Goal: Communication & Community: Answer question/provide support

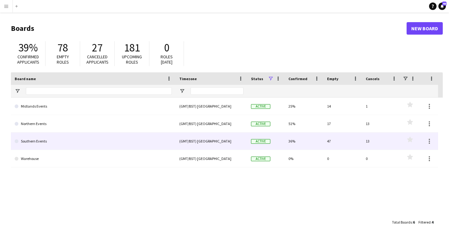
click at [33, 140] on link "Southern Events" at bounding box center [93, 140] width 157 height 17
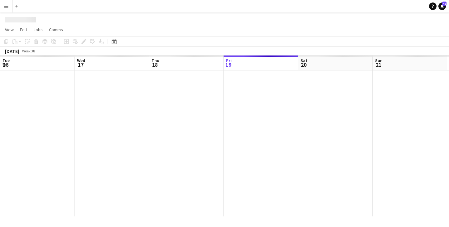
scroll to position [0, 149]
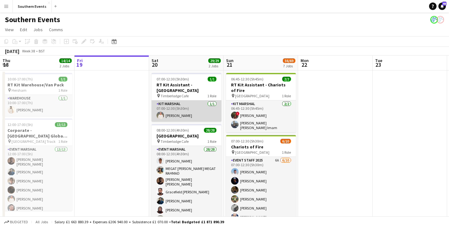
click at [187, 109] on app-card-role "Kit Marshal [DATE] 07:00-12:30 (5h30m) [PERSON_NAME]" at bounding box center [186, 110] width 70 height 21
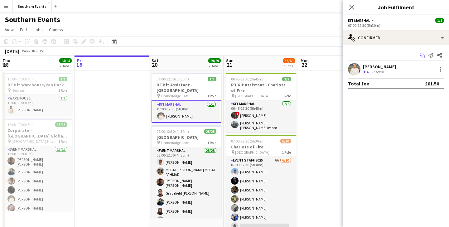
click at [420, 57] on icon "Start chat" at bounding box center [422, 55] width 5 height 5
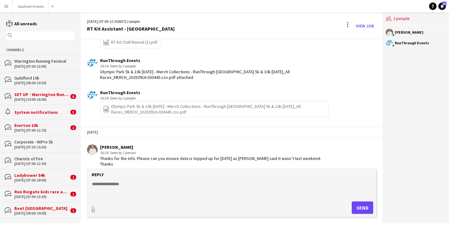
scroll to position [460, 0]
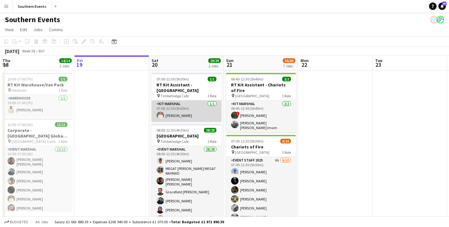
scroll to position [0, 149]
click at [179, 117] on app-card-role "Kit Marshal [DATE] 07:00-12:30 (5h30m) [PERSON_NAME]" at bounding box center [186, 110] width 70 height 21
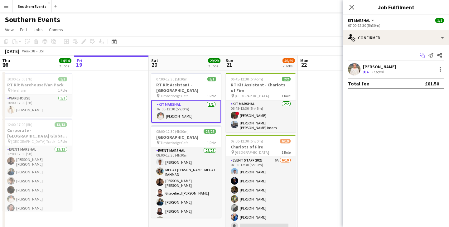
click at [422, 52] on app-icon "Start chat" at bounding box center [422, 55] width 9 height 9
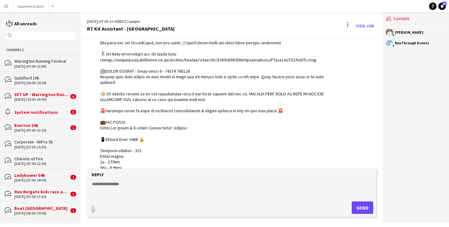
scroll to position [465, 0]
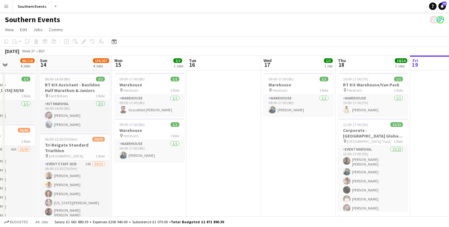
scroll to position [0, 180]
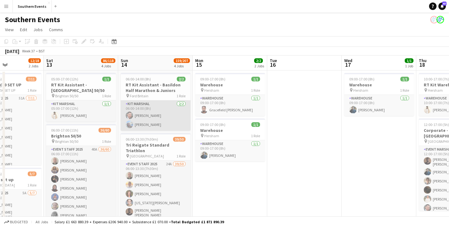
click at [154, 116] on app-card-role "Kit Marshal [DATE] 06:00-14:00 (8h) [PERSON_NAME] [PERSON_NAME]" at bounding box center [156, 115] width 70 height 30
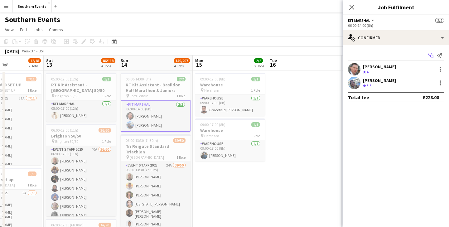
click at [429, 55] on icon at bounding box center [430, 54] width 4 height 3
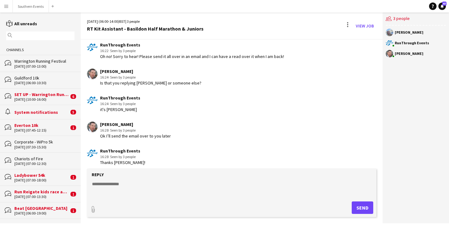
scroll to position [1028, 0]
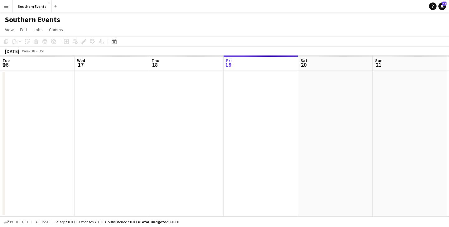
scroll to position [0, 149]
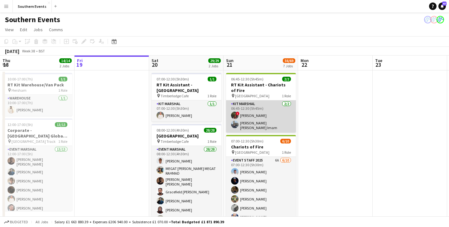
click at [277, 119] on app-card-role "Kit Marshal [DATE] 06:45-12:30 (5h45m) ! [PERSON_NAME] [PERSON_NAME] [PERSON_NA…" at bounding box center [261, 116] width 70 height 32
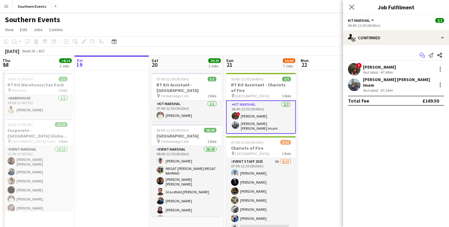
click at [418, 55] on app-icon "Start chat" at bounding box center [422, 55] width 9 height 9
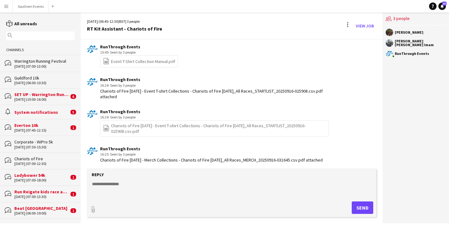
scroll to position [338, 0]
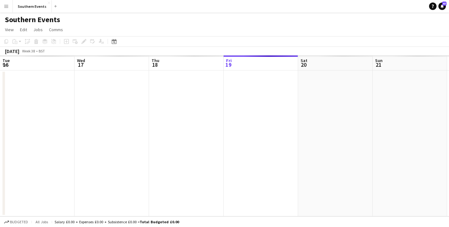
scroll to position [0, 149]
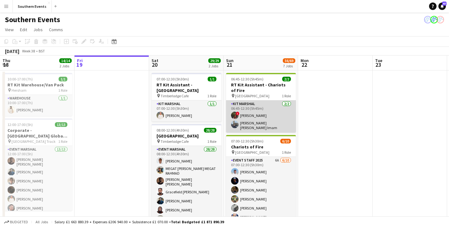
click at [263, 112] on app-card-role "Kit Marshal [DATE] 06:45-12:30 (5h45m) ! [PERSON_NAME] [PERSON_NAME] [PERSON_NA…" at bounding box center [261, 116] width 70 height 32
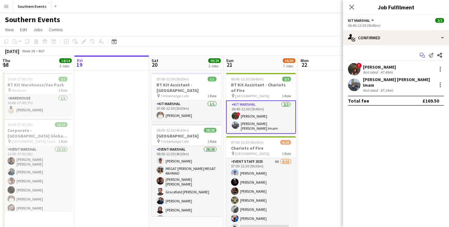
click at [423, 55] on icon "Start chat" at bounding box center [422, 55] width 5 height 5
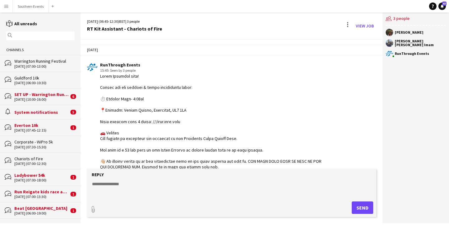
scroll to position [513, 0]
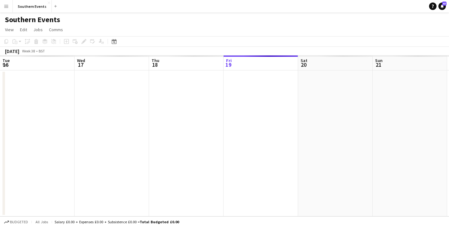
scroll to position [0, 149]
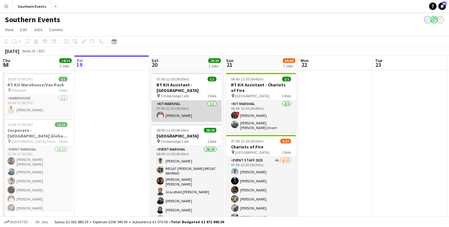
click at [182, 112] on app-card-role "Kit Marshal [DATE] 07:00-12:30 (5h30m) [PERSON_NAME]" at bounding box center [186, 110] width 70 height 21
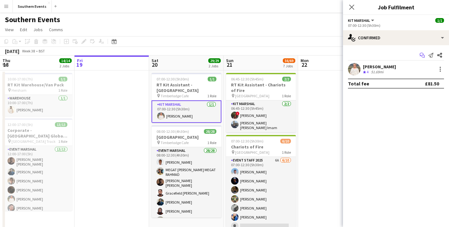
click at [419, 55] on app-icon "Start chat" at bounding box center [422, 55] width 9 height 9
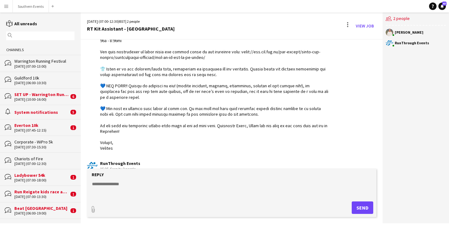
scroll to position [218, 0]
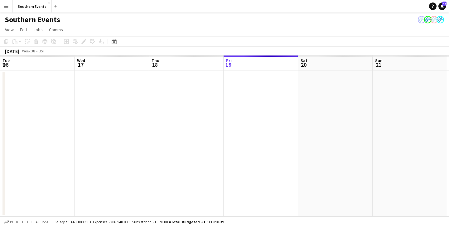
scroll to position [0, 149]
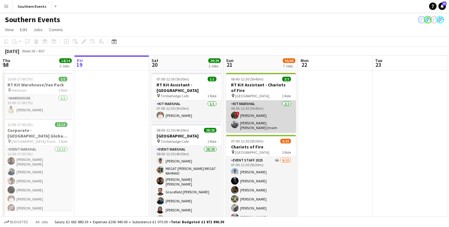
click at [247, 118] on app-card-role "Kit Marshal [DATE] 06:45-12:30 (5h45m) ! [PERSON_NAME] [PERSON_NAME] [PERSON_NA…" at bounding box center [261, 116] width 70 height 32
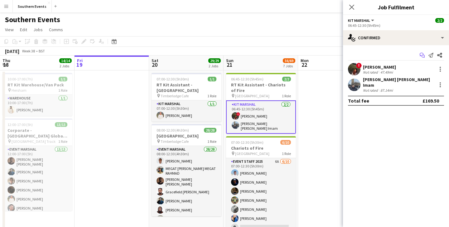
click at [420, 56] on icon "Start chat" at bounding box center [422, 55] width 5 height 5
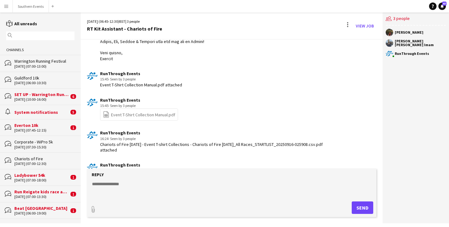
scroll to position [285, 0]
click at [152, 113] on link "file-spreadsheet Event T-Shirt Collection Manual.pdf" at bounding box center [139, 114] width 72 height 7
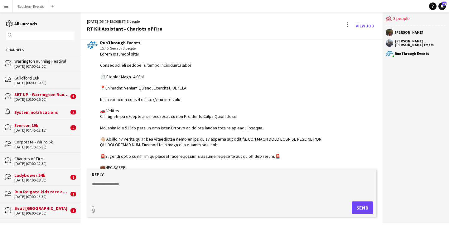
scroll to position [21, 0]
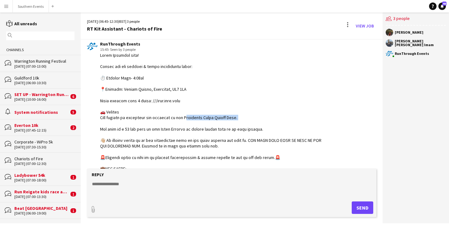
drag, startPoint x: 180, startPoint y: 117, endPoint x: 239, endPoint y: 119, distance: 58.3
click at [239, 119] on div at bounding box center [214, 188] width 228 height 272
copy div "mbridge South Rotary Club."
drag, startPoint x: 121, startPoint y: 89, endPoint x: 182, endPoint y: 89, distance: 60.8
click at [182, 89] on div at bounding box center [214, 188] width 228 height 272
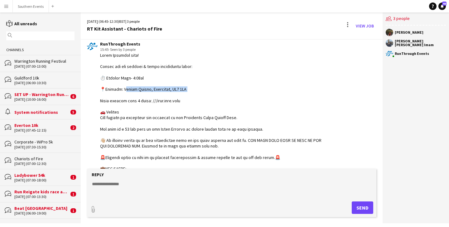
copy div "[STREET_ADDRESS]"
click at [193, 114] on div at bounding box center [214, 188] width 228 height 272
drag, startPoint x: 212, startPoint y: 118, endPoint x: 233, endPoint y: 117, distance: 21.0
click at [233, 117] on div at bounding box center [214, 188] width 228 height 272
copy div "tary Club."
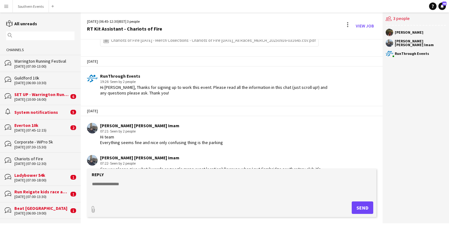
scroll to position [513, 0]
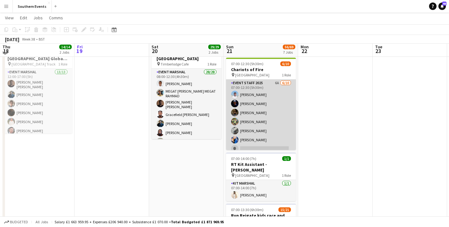
scroll to position [77, 0]
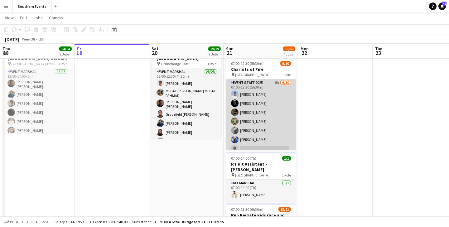
click at [271, 120] on app-card-role "Event Staff 2025 6A [DATE] 07:00-12:30 (5h30m) [PERSON_NAME] [PERSON_NAME] [PER…" at bounding box center [261, 130] width 70 height 103
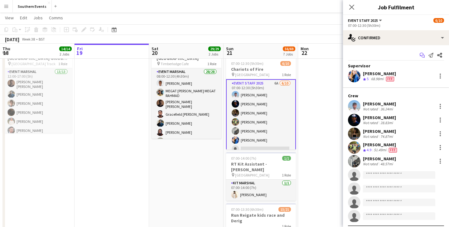
click at [420, 55] on icon at bounding box center [422, 54] width 4 height 3
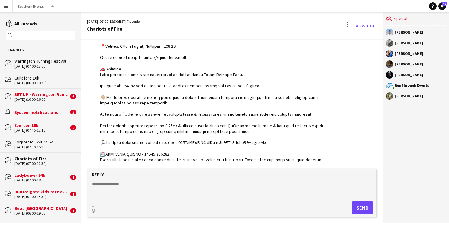
scroll to position [124, 0]
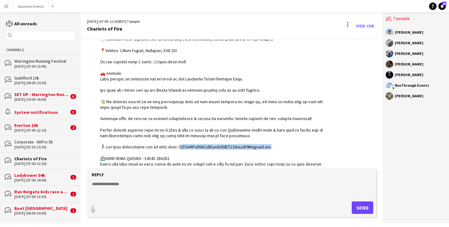
drag, startPoint x: 275, startPoint y: 147, endPoint x: 179, endPoint y: 148, distance: 96.6
click at [179, 148] on div at bounding box center [214, 147] width 228 height 267
copy div "ELpVrZDjpIOqhbLya1QV71ruVfR0ZmhvyJb.pdf 🏥LE"
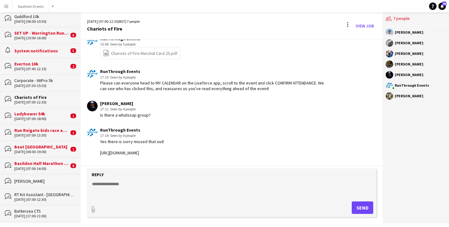
scroll to position [998, 0]
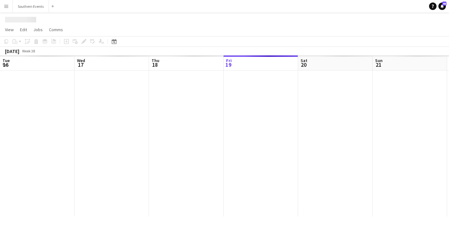
scroll to position [0, 149]
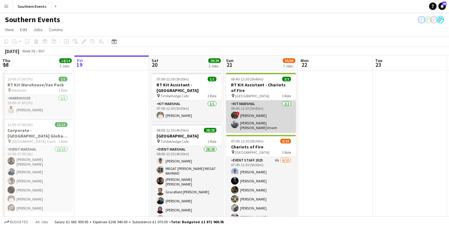
click at [280, 122] on app-card-role "Kit Marshal [DATE] 06:45-12:30 (5h45m) ! [PERSON_NAME] [PERSON_NAME] [PERSON_NA…" at bounding box center [261, 116] width 70 height 32
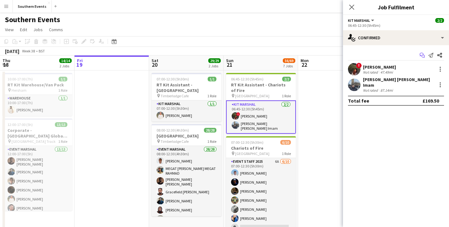
click at [422, 56] on icon at bounding box center [422, 56] width 3 height 3
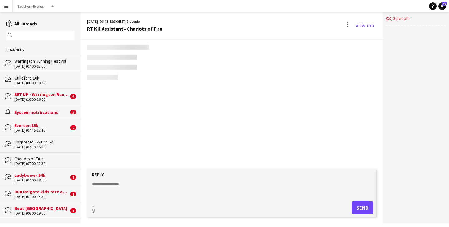
scroll to position [513, 0]
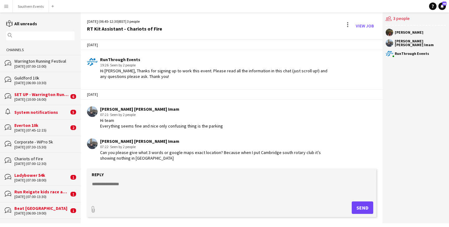
click at [104, 182] on textarea at bounding box center [232, 189] width 283 height 16
type textarea "*"
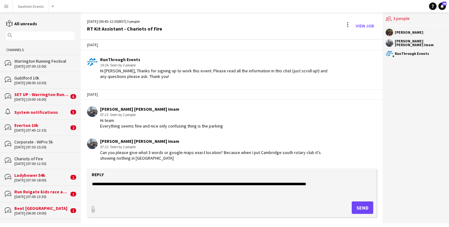
type textarea "**********"
click at [359, 209] on button "Send" at bounding box center [363, 207] width 22 height 12
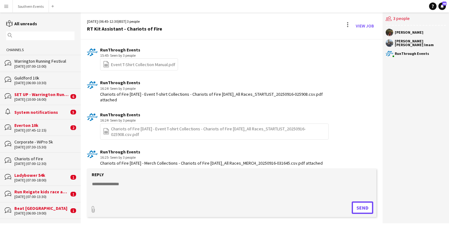
scroll to position [563, 0]
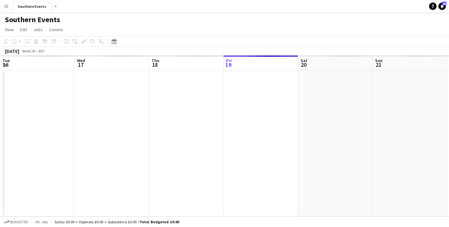
scroll to position [0, 149]
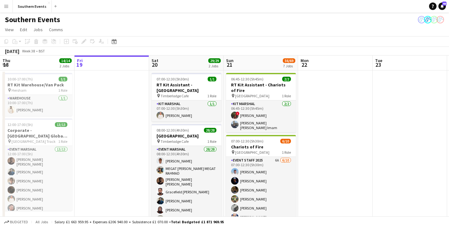
click at [177, 117] on app-card-role "Kit Marshal [DATE] 07:00-12:30 (5h30m) [PERSON_NAME]" at bounding box center [186, 110] width 70 height 21
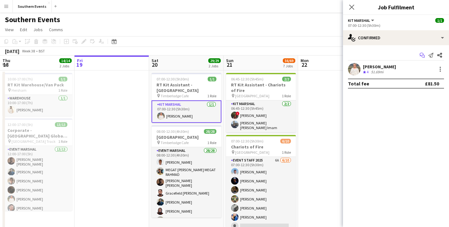
click at [423, 55] on icon "Start chat" at bounding box center [422, 55] width 5 height 5
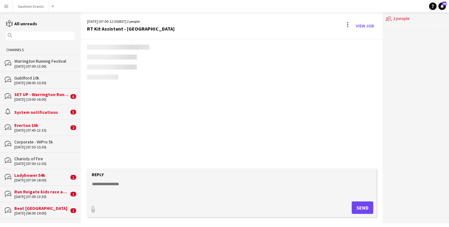
scroll to position [466, 0]
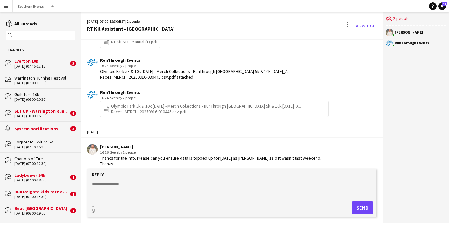
click at [218, 107] on link "file-spreadsheet Olympic Park 5k & 10k [DATE] - Merch Collections - [GEOGRAPHIC…" at bounding box center [214, 108] width 223 height 11
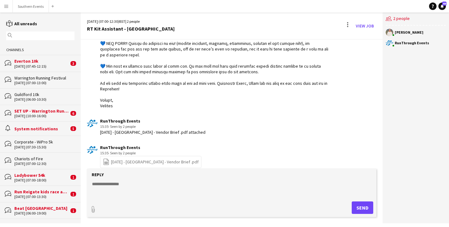
scroll to position [260, 0]
click at [154, 160] on link "file-spreadsheet [DATE] - [GEOGRAPHIC_DATA] - Vendor Brief .pdf" at bounding box center [151, 161] width 96 height 7
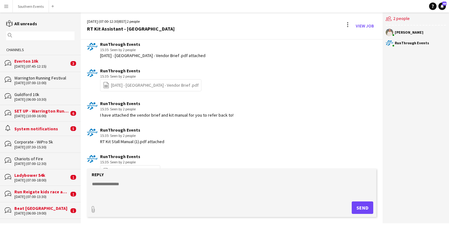
scroll to position [465, 0]
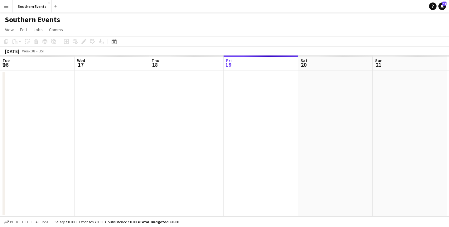
scroll to position [0, 149]
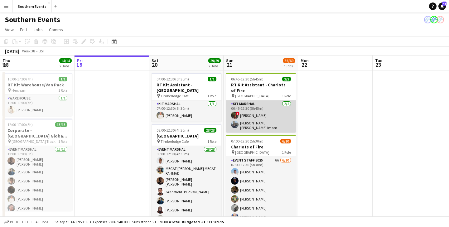
click at [257, 112] on app-card-role "Kit Marshal [DATE] 06:45-12:30 (5h45m) ! [PERSON_NAME] [PERSON_NAME] [PERSON_NA…" at bounding box center [261, 116] width 70 height 32
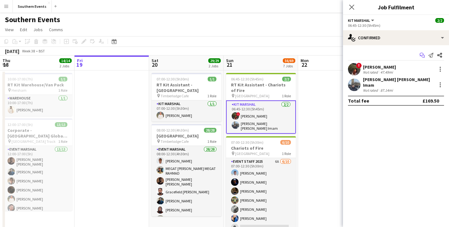
click at [424, 55] on icon "Start chat" at bounding box center [422, 55] width 5 height 5
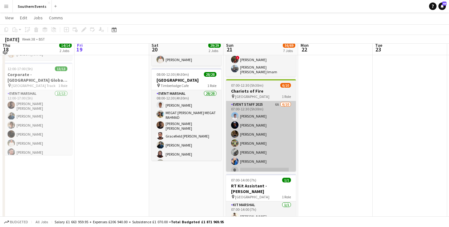
scroll to position [62, 0]
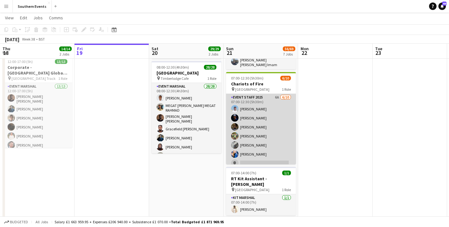
click at [271, 121] on app-card-role "Event Staff 2025 6A [DATE] 07:00-12:30 (5h30m) [PERSON_NAME] [PERSON_NAME] [PER…" at bounding box center [261, 145] width 70 height 103
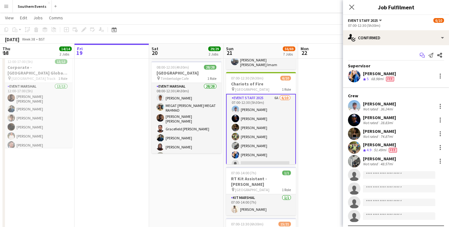
click at [423, 55] on icon "Start chat" at bounding box center [422, 55] width 5 height 5
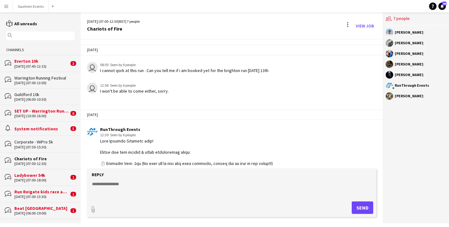
scroll to position [1068, 0]
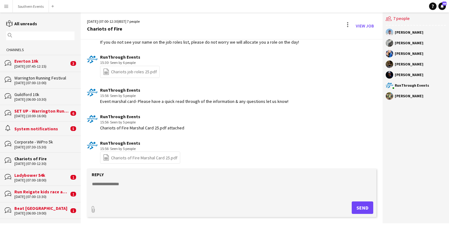
scroll to position [902, 0]
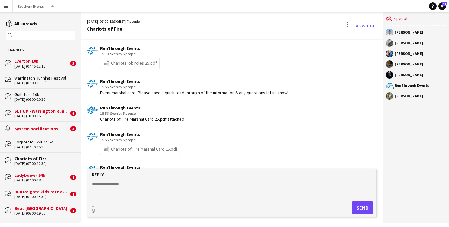
click at [123, 67] on link "file-spreadsheet Chariots job roles 25.pdf" at bounding box center [130, 63] width 54 height 7
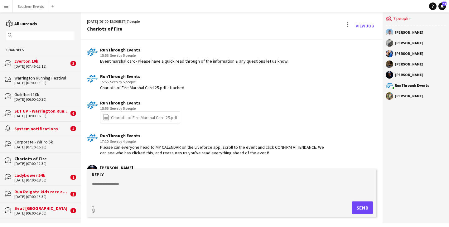
scroll to position [934, 0]
click at [137, 121] on link "file-spreadsheet Chariots of Fire Marshal Card 25.pdf" at bounding box center [140, 116] width 74 height 7
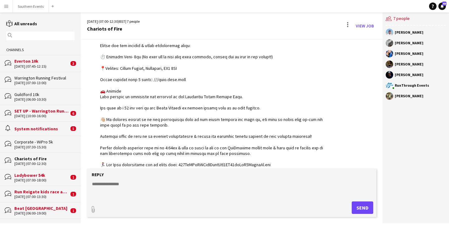
scroll to position [107, 0]
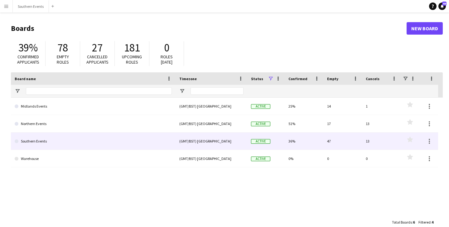
click at [70, 142] on link "Southern Events" at bounding box center [93, 140] width 157 height 17
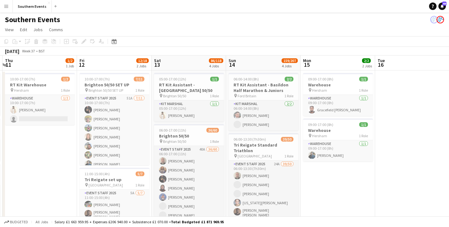
scroll to position [0, 196]
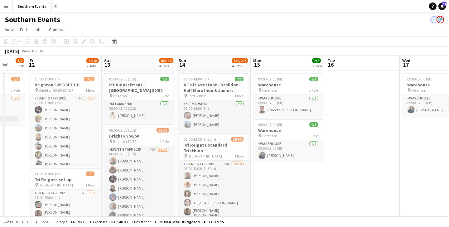
click at [53, 8] on button "Add" at bounding box center [55, 6] width 5 height 5
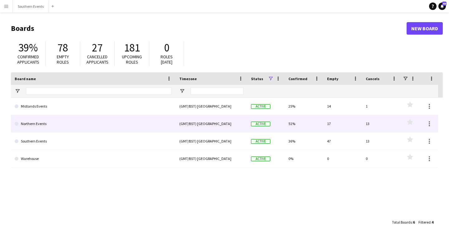
click at [48, 124] on link "Northern Events" at bounding box center [93, 123] width 157 height 17
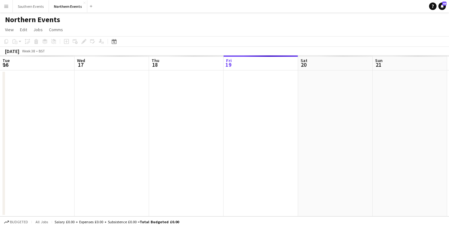
scroll to position [0, 149]
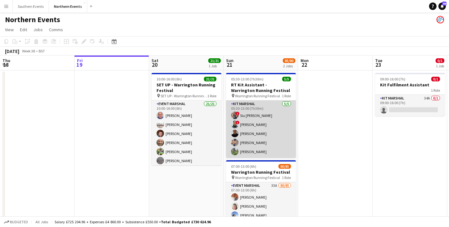
click at [284, 153] on app-card-role "Kit Marshal 5/5 05:30-13:00 (7h30m) ! Siu ao Tsang ! Touseef Ahmed Raymond Bell…" at bounding box center [261, 128] width 70 height 57
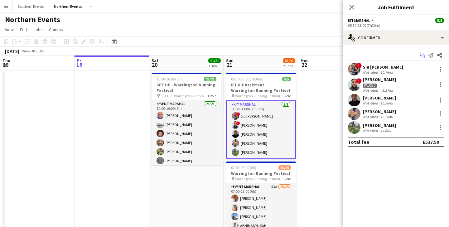
click at [423, 57] on icon "Start chat" at bounding box center [422, 55] width 5 height 5
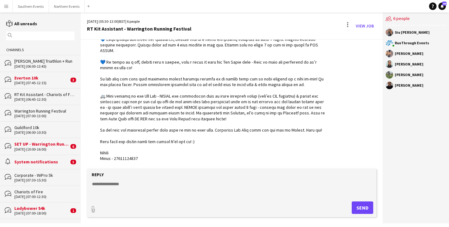
scroll to position [1198, 0]
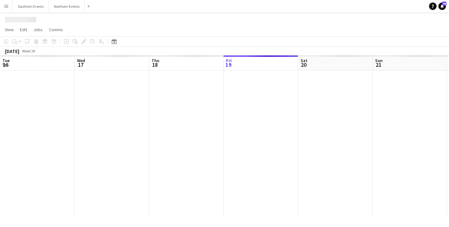
scroll to position [0, 149]
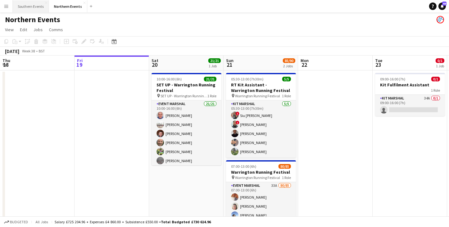
click at [30, 9] on button "Southern Events Close" at bounding box center [31, 6] width 36 height 12
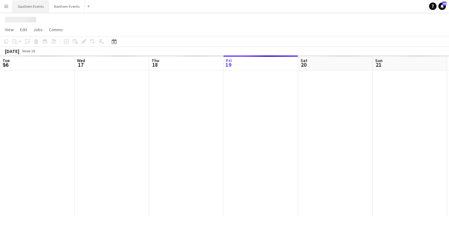
scroll to position [0, 149]
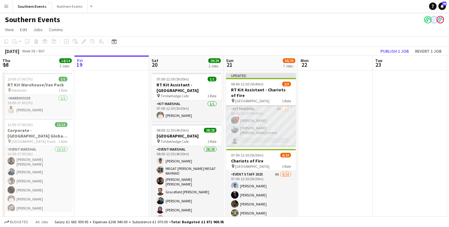
click at [272, 121] on app-card-role "Kit Marshal 6A 2/3 06:45-12:30 (5h45m) ! Hollie Dilkes Syed Shah Ashhar Imam si…" at bounding box center [261, 125] width 70 height 41
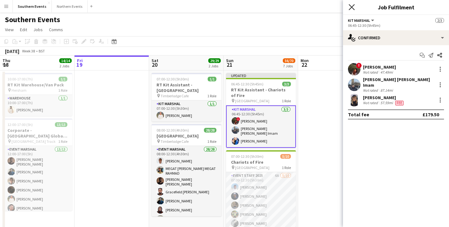
click at [350, 7] on icon "Close pop-in" at bounding box center [351, 7] width 6 height 6
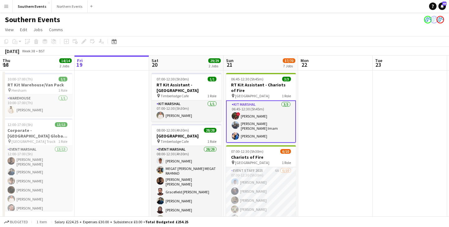
click at [269, 120] on app-card-role "Kit Marshal 3/3 06:45-12:30 (5h45m) ! Hollie Dilkes Syed Shah Ashhar Imam Sophi…" at bounding box center [261, 121] width 70 height 42
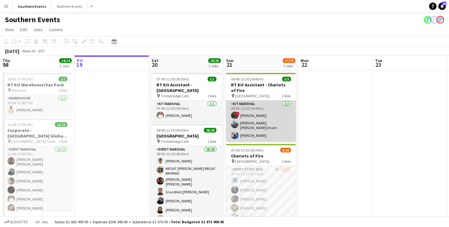
click at [269, 120] on app-card-role "Kit Marshal 3/3 06:45-12:30 (5h45m) ! Hollie Dilkes Syed Shah Ashhar Imam Sophi…" at bounding box center [261, 120] width 70 height 41
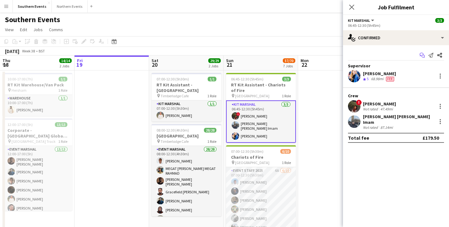
click at [419, 54] on app-icon "Start chat" at bounding box center [422, 55] width 9 height 9
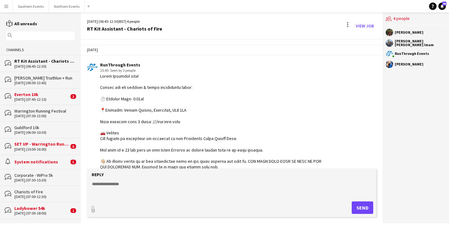
scroll to position [649, 0]
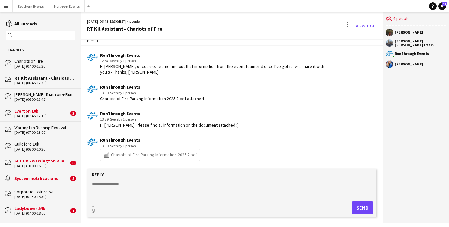
click at [144, 157] on link "file-spreadsheet Chariots of Fire Parking Information 2025 2.pdf" at bounding box center [150, 154] width 94 height 7
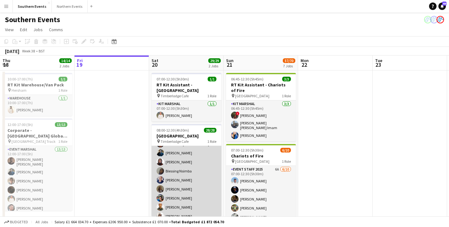
scroll to position [49, 0]
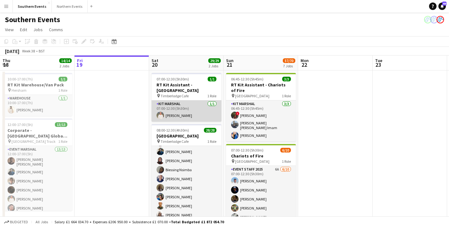
click at [176, 115] on app-card-role "Kit Marshal [DATE] 07:00-12:30 (5h30m) [PERSON_NAME]" at bounding box center [186, 110] width 70 height 21
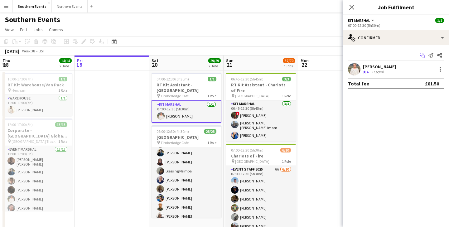
click at [420, 56] on icon "Start chat" at bounding box center [422, 55] width 5 height 5
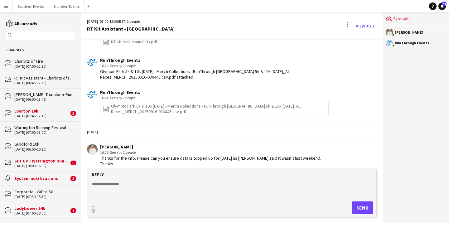
scroll to position [465, 0]
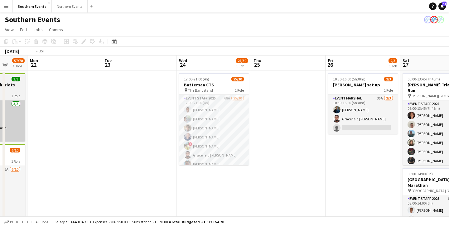
scroll to position [0, 249]
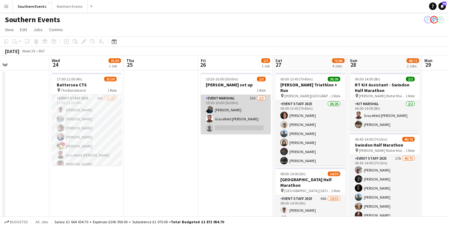
click at [261, 128] on app-card-role "Event Marshal 35A 2/3 10:30-16:00 (5h30m) Devyang Vaniya Gracefield Anobaah Att…" at bounding box center [236, 114] width 70 height 39
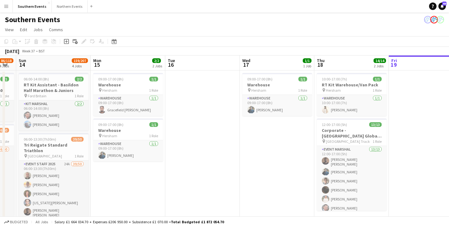
scroll to position [0, 289]
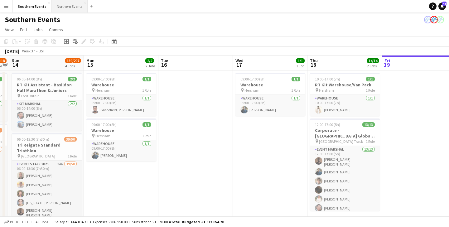
click at [60, 11] on button "Northern Events Close" at bounding box center [70, 6] width 36 height 12
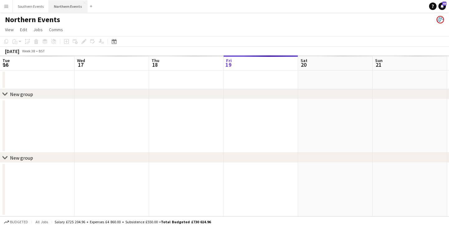
scroll to position [0, 149]
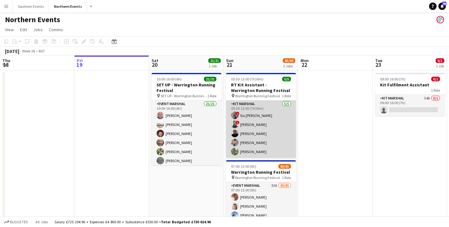
click at [263, 156] on app-card-role "Kit Marshal 5/5 05:30-13:00 (7h30m) ! Siu ao Tsang ! Touseef Ahmed Raymond Bell…" at bounding box center [261, 128] width 70 height 57
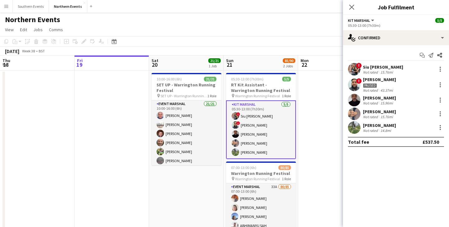
click at [386, 69] on div "Siu ao Tsang" at bounding box center [383, 67] width 40 height 6
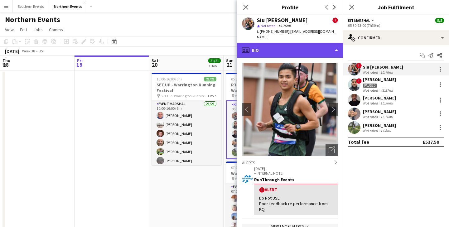
click at [252, 49] on div "profile Bio" at bounding box center [290, 50] width 106 height 15
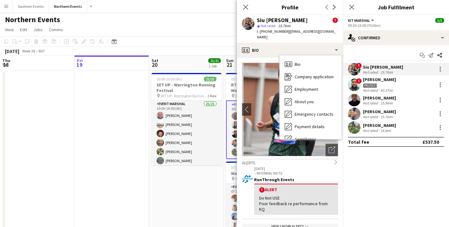
click at [273, 195] on div "Do Not USE Poor feedback re performance from KQ" at bounding box center [296, 203] width 74 height 17
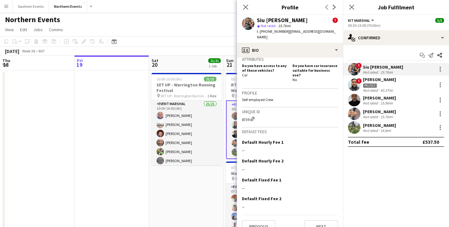
scroll to position [0, 0]
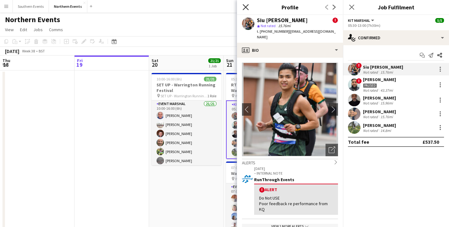
click at [248, 7] on icon "Close pop-in" at bounding box center [245, 7] width 6 height 6
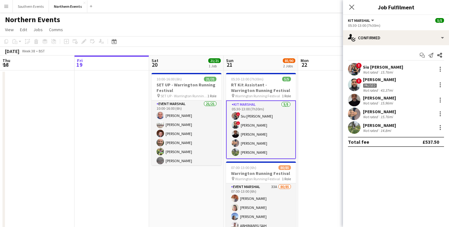
click at [382, 93] on div "! Siu ao Tsang Not rated 15.76mi ! Touseef Ahmed Paused Not rated 43.37mi Raymo…" at bounding box center [396, 98] width 106 height 71
click at [379, 84] on div "Paused" at bounding box center [379, 85] width 33 height 6
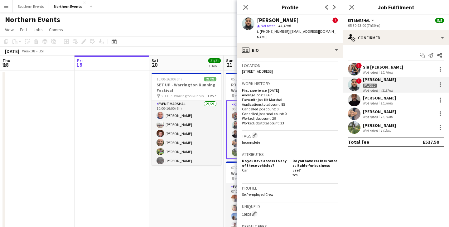
scroll to position [194, 0]
click at [247, 7] on icon "Close pop-in" at bounding box center [245, 7] width 6 height 6
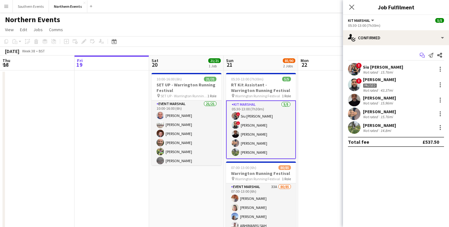
click at [418, 56] on app-icon "Start chat" at bounding box center [422, 55] width 9 height 9
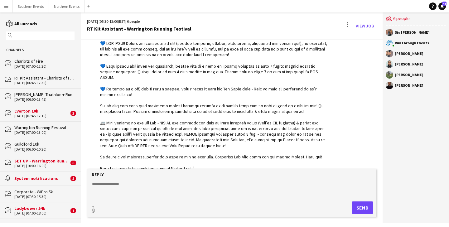
scroll to position [984, 0]
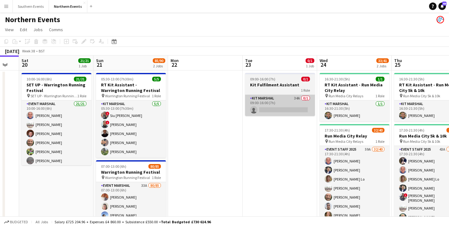
scroll to position [0, 283]
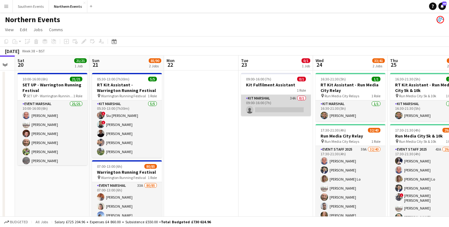
click at [287, 107] on app-card-role "Kit Marshal 34A 0/1 09:00-16:00 (7h) single-neutral-actions" at bounding box center [276, 105] width 70 height 21
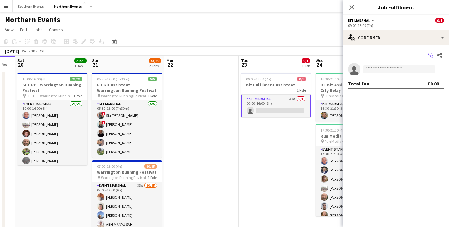
click at [431, 56] on icon "Start chat" at bounding box center [430, 55] width 5 height 5
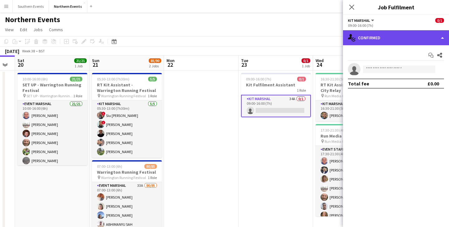
click at [431, 41] on div "single-neutral-actions-check-2 Confirmed" at bounding box center [396, 37] width 106 height 15
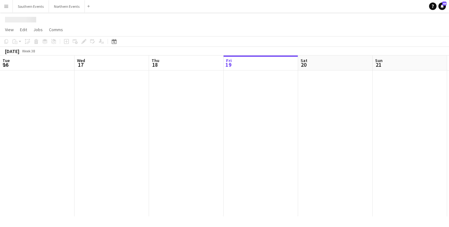
scroll to position [0, 149]
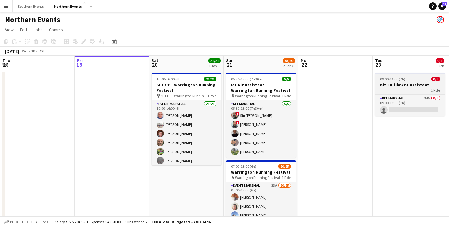
click at [412, 85] on h3 "Kit Fulfilment Assistant" at bounding box center [410, 85] width 70 height 6
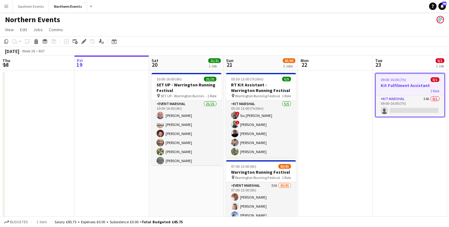
click at [401, 94] on app-job-card "09:00-16:00 (7h) 0/1 Kit Fulfilment Assistant 1 Role Kit Marshal 34A 0/1 09:00-…" at bounding box center [410, 95] width 70 height 44
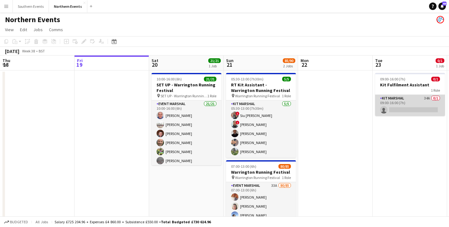
click at [401, 104] on app-card-role "Kit Marshal 34A 0/1 09:00-16:00 (7h) single-neutral-actions" at bounding box center [410, 105] width 70 height 21
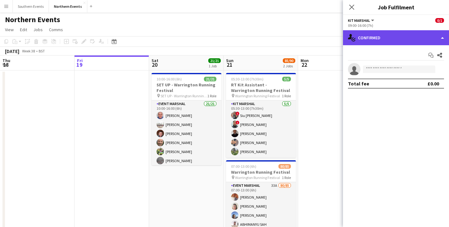
click at [381, 38] on div "single-neutral-actions-check-2 Confirmed" at bounding box center [396, 37] width 106 height 15
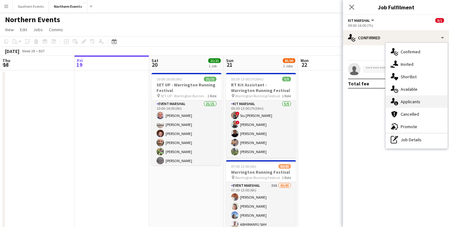
click at [409, 98] on div "single-neutral-actions-information Applicants" at bounding box center [417, 101] width 62 height 12
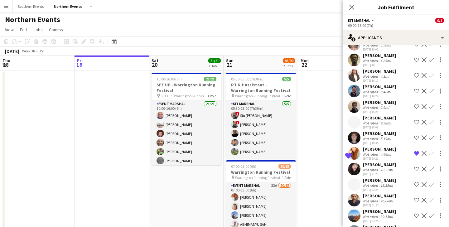
scroll to position [337, 0]
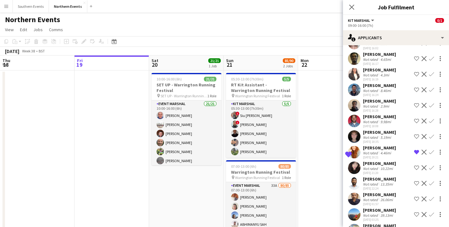
click at [372, 145] on div "Aira Van Egmond" at bounding box center [379, 148] width 33 height 6
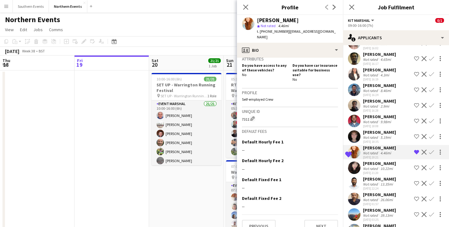
scroll to position [0, 0]
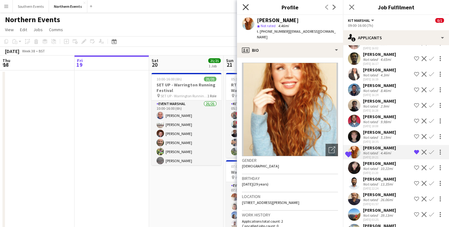
click at [247, 7] on icon "Close pop-in" at bounding box center [245, 7] width 6 height 6
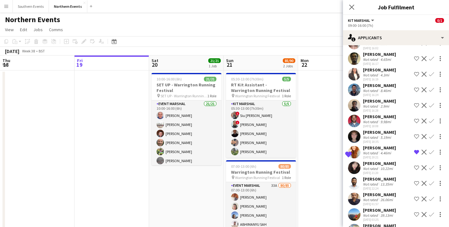
click at [353, 68] on app-user-avatar at bounding box center [354, 74] width 12 height 12
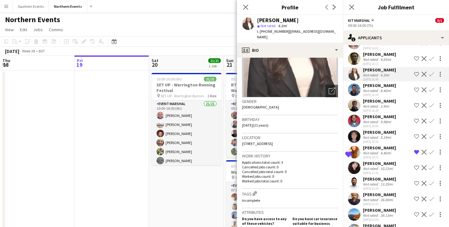
scroll to position [62, 0]
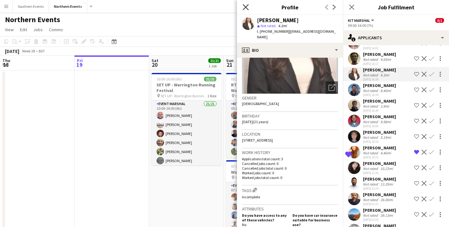
click at [246, 8] on icon at bounding box center [245, 7] width 6 height 6
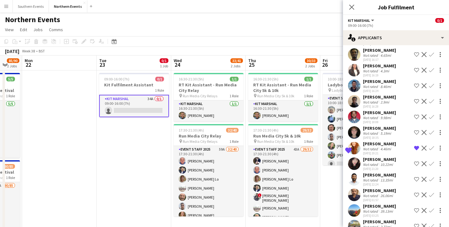
scroll to position [342, 0]
click at [389, 125] on div "James Wakelen" at bounding box center [379, 128] width 33 height 6
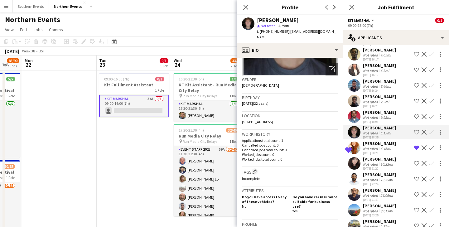
scroll to position [84, 0]
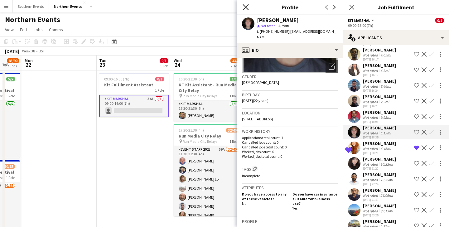
click at [243, 7] on icon "Close pop-in" at bounding box center [245, 7] width 6 height 6
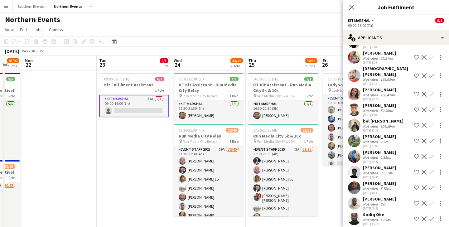
scroll to position [87, 0]
click at [370, 93] on div "Not rated" at bounding box center [371, 95] width 16 height 5
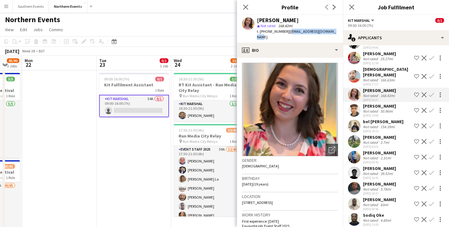
drag, startPoint x: 332, startPoint y: 32, endPoint x: 287, endPoint y: 31, distance: 45.5
click at [287, 31] on div "Charlotte Mcgucken star Not rated 168.42mi t. +447912138862 | charlottemcg1@out…" at bounding box center [290, 29] width 106 height 28
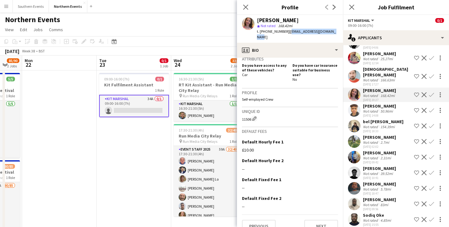
scroll to position [0, 0]
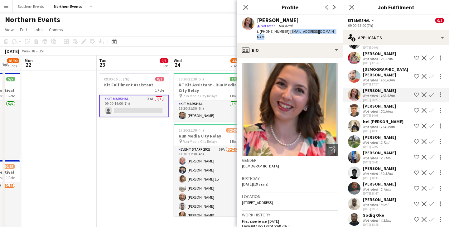
copy span "charlottemcg1@outlook.com"
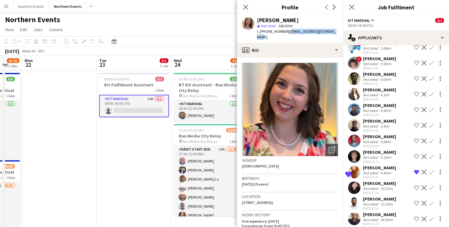
scroll to position [321, 0]
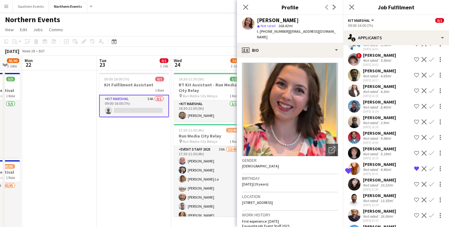
click at [378, 161] on div "Aira Van Egmond" at bounding box center [379, 164] width 33 height 6
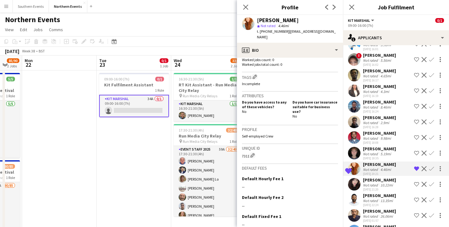
scroll to position [212, 0]
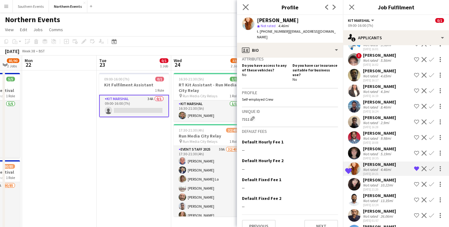
click at [241, 10] on app-icon "Close pop-in" at bounding box center [245, 7] width 9 height 9
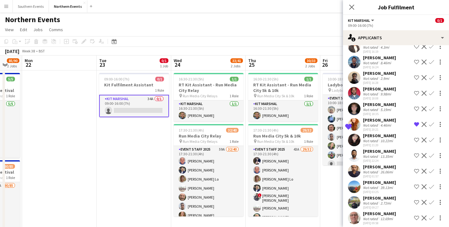
scroll to position [389, 0]
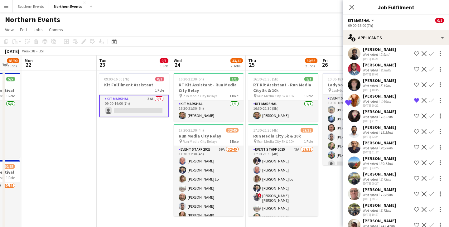
click at [382, 208] on div "3.78mi" at bounding box center [385, 210] width 13 height 5
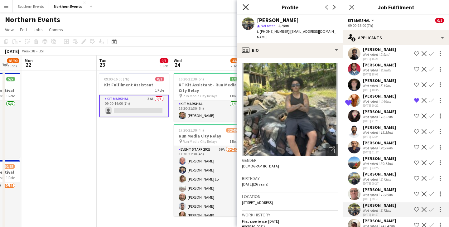
click at [246, 8] on icon at bounding box center [245, 7] width 6 height 6
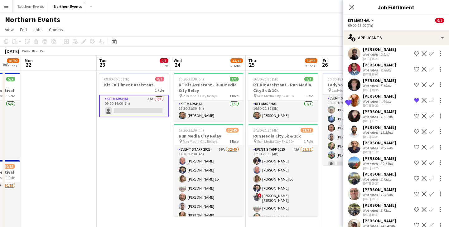
click at [353, 11] on div "Close pop-in" at bounding box center [351, 7] width 17 height 14
click at [352, 5] on icon "Close pop-in" at bounding box center [351, 7] width 6 height 6
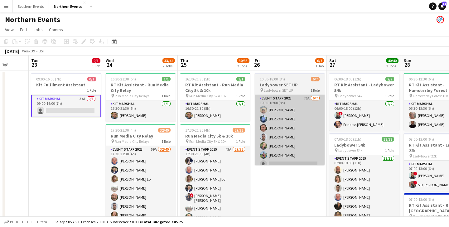
scroll to position [0, 197]
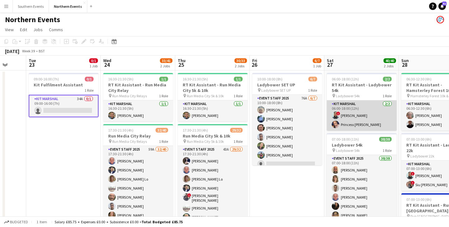
click at [360, 105] on app-card-role "Kit Marshal 2/2 06:00-18:00 (12h) ! Touseef Ahmed Princess Ebal Nathan" at bounding box center [362, 115] width 70 height 30
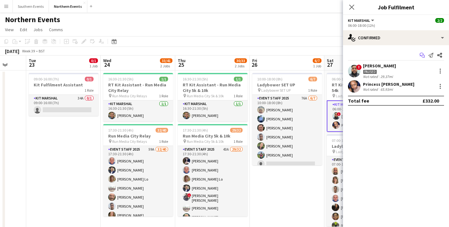
click at [422, 54] on icon "Start chat" at bounding box center [422, 55] width 5 height 5
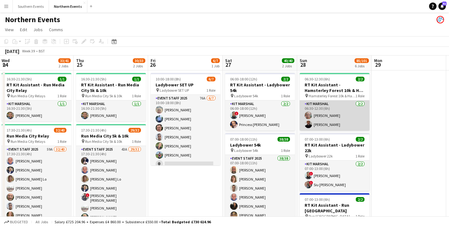
scroll to position [0, 299]
click at [361, 130] on app-card-role "Kit Marshal 2/2 06:30-12:30 (6h) Erinma Bell Raymond Bell" at bounding box center [334, 115] width 70 height 30
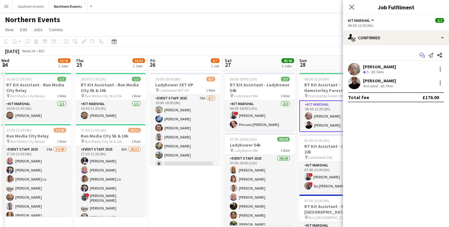
click at [424, 56] on icon "Start chat" at bounding box center [422, 55] width 5 height 5
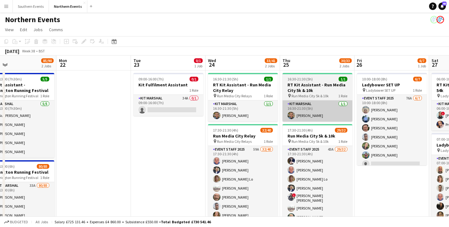
scroll to position [0, 166]
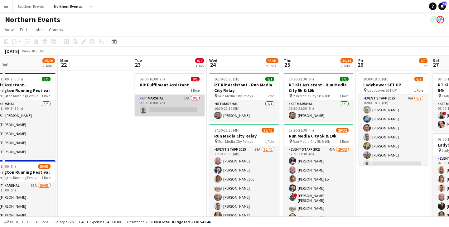
click at [164, 103] on app-card-role "Kit Marshal 34A 0/1 09:00-16:00 (7h) single-neutral-actions" at bounding box center [170, 105] width 70 height 21
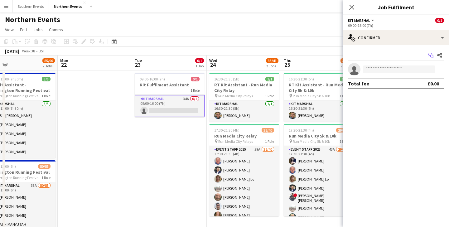
click at [432, 53] on icon "Start chat" at bounding box center [430, 55] width 5 height 5
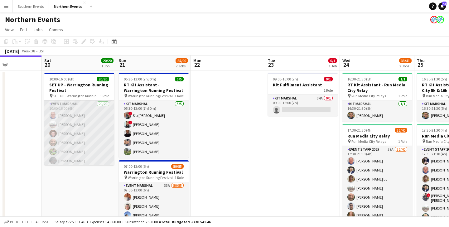
scroll to position [0, 273]
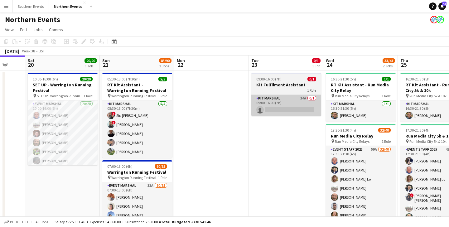
click at [293, 95] on app-card-role "Kit Marshal 34A 0/1 09:00-16:00 (7h) single-neutral-actions" at bounding box center [286, 105] width 70 height 21
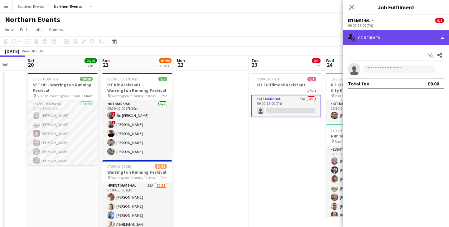
click at [385, 38] on div "single-neutral-actions-check-2 Confirmed" at bounding box center [396, 37] width 106 height 15
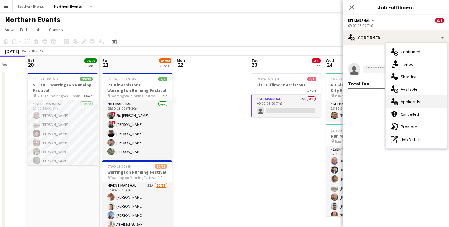
click at [410, 101] on span "Applicants" at bounding box center [411, 102] width 20 height 6
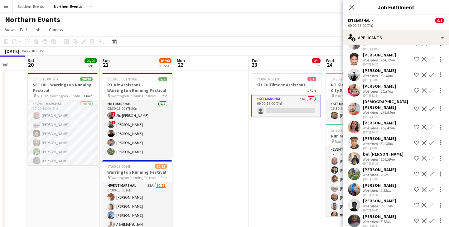
scroll to position [56, 0]
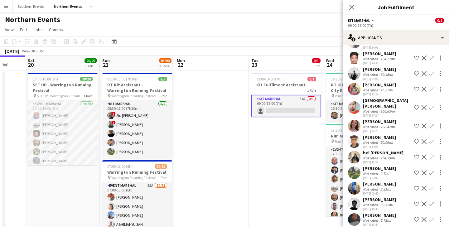
click at [380, 122] on div "Charlotte Mcgucken" at bounding box center [379, 122] width 33 height 6
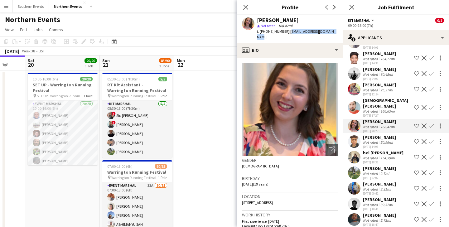
drag, startPoint x: 332, startPoint y: 31, endPoint x: 287, endPoint y: 33, distance: 45.2
click at [287, 33] on span "| charlottemcg1@outlook.com" at bounding box center [296, 34] width 79 height 10
copy span "charlottemcg1@outlook.com"
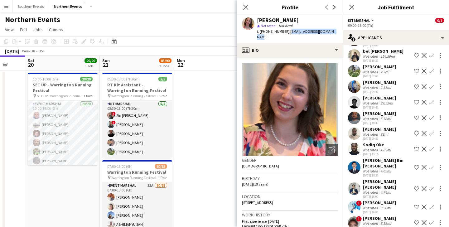
scroll to position [159, 0]
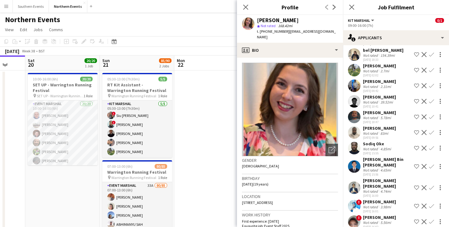
click at [357, 181] on app-user-avatar at bounding box center [354, 187] width 12 height 12
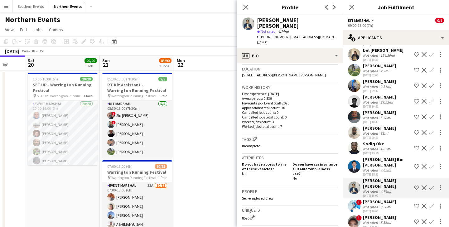
scroll to position [0, 0]
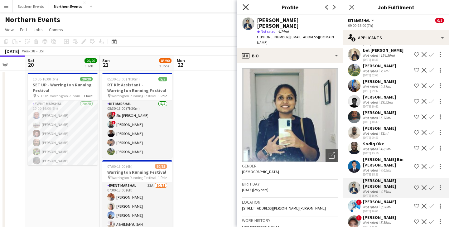
click at [245, 6] on icon at bounding box center [245, 7] width 6 height 6
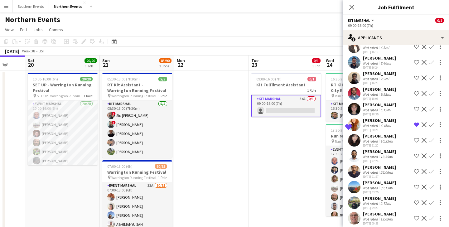
scroll to position [366, 0]
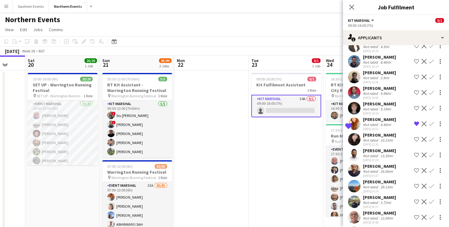
click at [357, 180] on app-user-avatar at bounding box center [354, 186] width 12 height 12
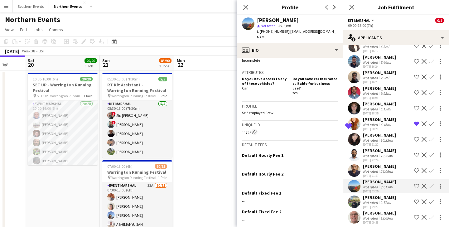
scroll to position [225, 0]
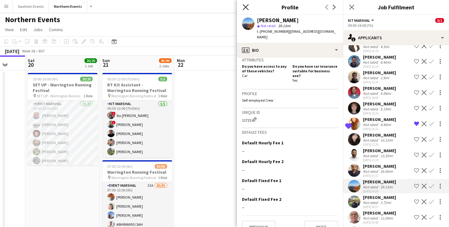
click at [245, 8] on icon "Close pop-in" at bounding box center [245, 7] width 6 height 6
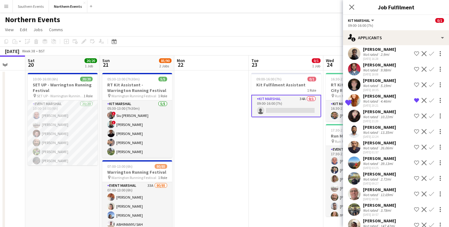
scroll to position [0, 0]
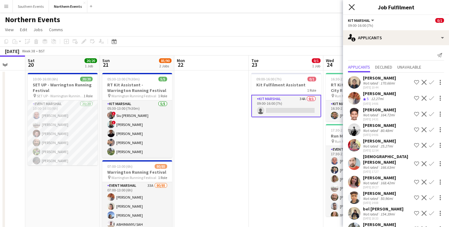
click at [350, 5] on icon "Close pop-in" at bounding box center [351, 7] width 6 height 6
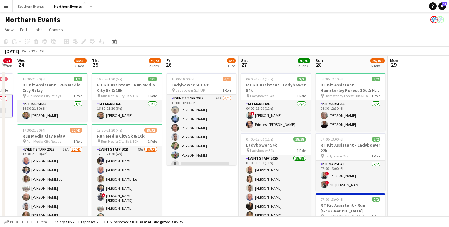
scroll to position [0, 284]
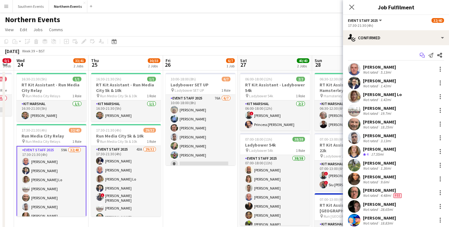
click at [422, 54] on icon "Start chat" at bounding box center [422, 55] width 5 height 5
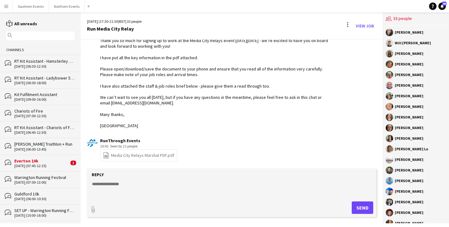
scroll to position [1126, 0]
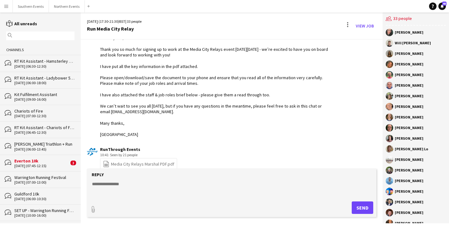
scroll to position [1183, 0]
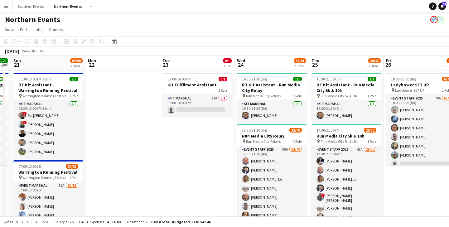
scroll to position [0, 213]
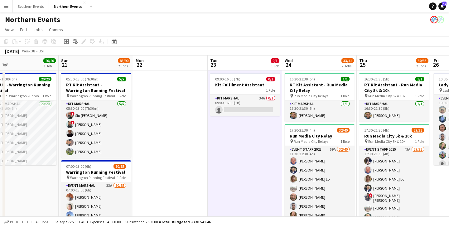
scroll to position [0, 160]
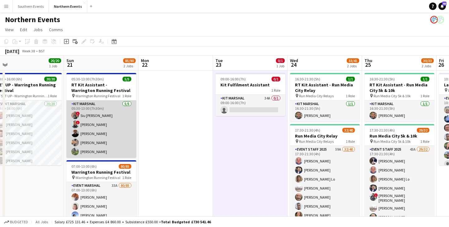
click at [118, 126] on app-card-role "Kit Marshal 5/5 05:30-13:00 (7h30m) ! Siu ao Tsang ! Touseef Ahmed Raymond Bell…" at bounding box center [101, 128] width 70 height 57
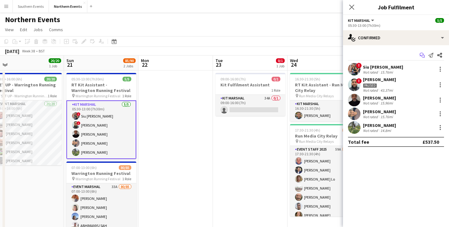
click at [425, 55] on app-icon "Start chat" at bounding box center [422, 55] width 9 height 9
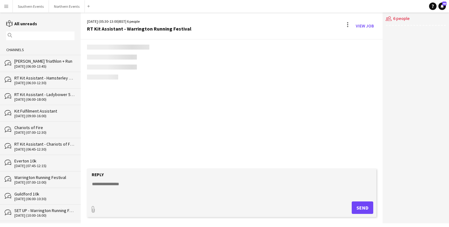
scroll to position [1198, 0]
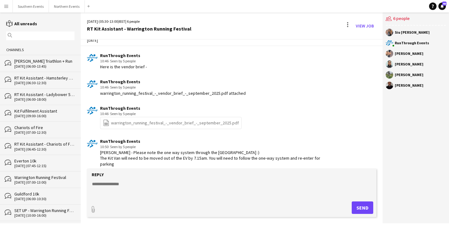
click at [110, 187] on textarea at bounding box center [232, 189] width 283 height 16
click at [128, 185] on textarea "**********" at bounding box center [232, 189] width 283 height 16
click at [269, 182] on textarea "**********" at bounding box center [232, 189] width 283 height 16
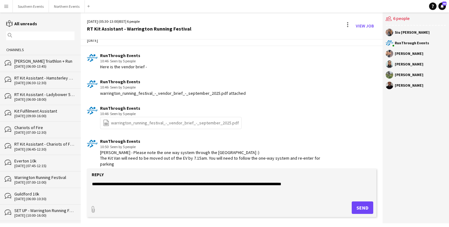
click at [314, 188] on textarea "**********" at bounding box center [232, 189] width 283 height 16
click at [313, 184] on textarea "**********" at bounding box center [232, 189] width 283 height 16
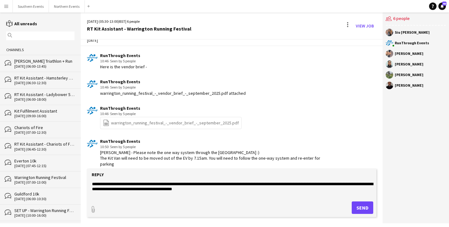
click at [102, 189] on textarea "**********" at bounding box center [232, 189] width 283 height 16
click at [232, 192] on textarea "**********" at bounding box center [232, 189] width 283 height 16
type textarea "**********"
click at [365, 208] on button "Send" at bounding box center [363, 207] width 22 height 12
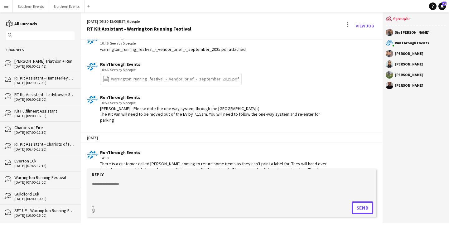
scroll to position [1247, 0]
